Goal: Task Accomplishment & Management: Use online tool/utility

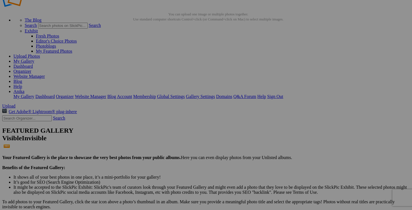
scroll to position [18, 0]
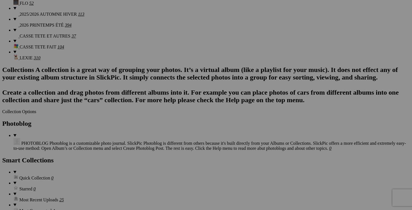
scroll to position [632, 0]
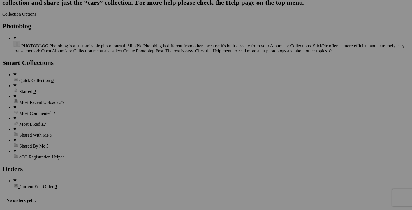
scroll to position [734, 0]
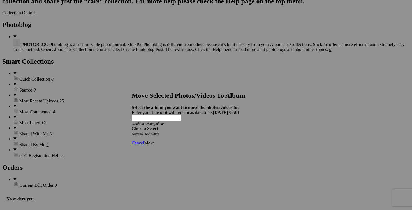
click at [242, 126] on div "Click to Select" at bounding box center [206, 128] width 148 height 5
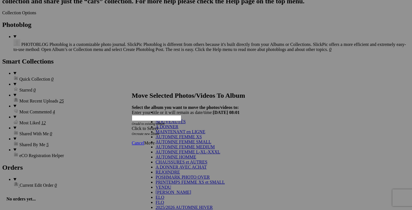
scroll to position [77, 0]
click at [162, 185] on link "VENDU" at bounding box center [163, 187] width 16 height 5
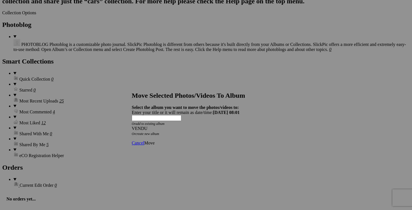
click at [154, 141] on span "Move" at bounding box center [149, 143] width 10 height 5
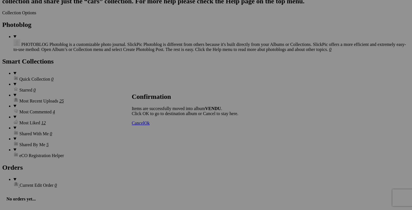
click at [144, 125] on link "Cancel" at bounding box center [138, 123] width 12 height 5
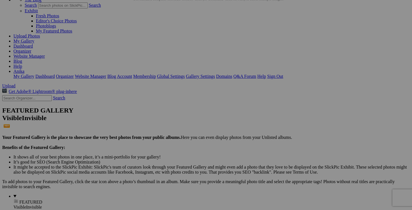
scroll to position [0, 0]
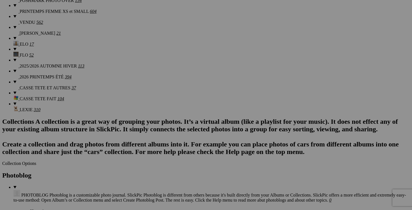
scroll to position [587, 0]
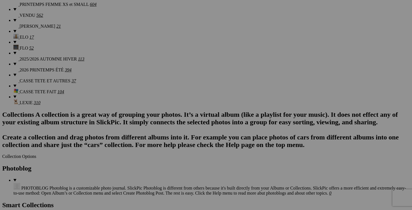
scroll to position [592, 0]
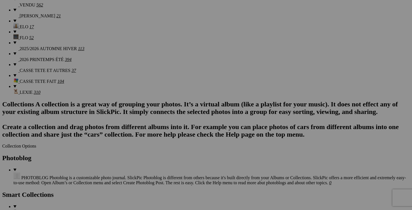
scroll to position [606, 0]
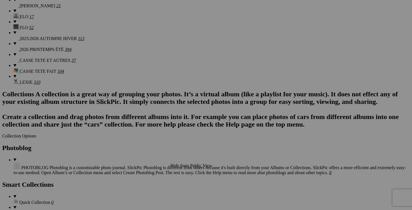
scroll to position [612, 0]
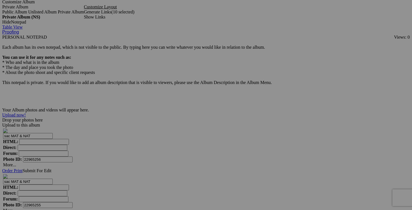
scroll to position [1724, 0]
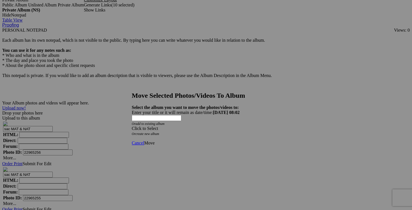
click at [132, 126] on span at bounding box center [132, 128] width 0 height 5
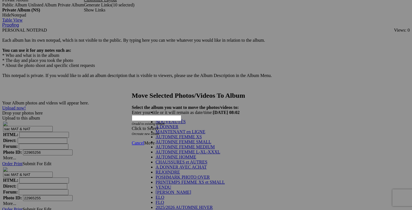
scroll to position [76, 0]
click at [171, 185] on link "VENDU" at bounding box center [163, 187] width 16 height 5
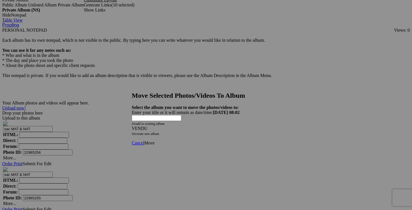
click at [154, 141] on span "Move" at bounding box center [149, 143] width 10 height 5
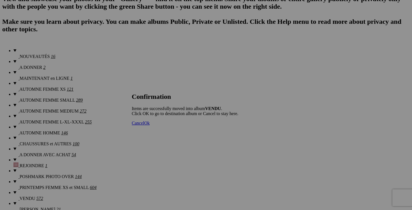
scroll to position [403, 0]
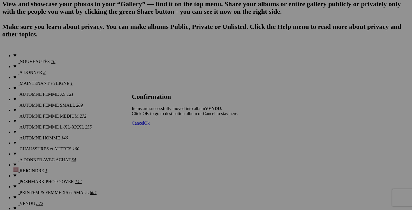
click at [144, 125] on span "Cancel" at bounding box center [138, 123] width 12 height 5
